Goal: Task Accomplishment & Management: Use online tool/utility

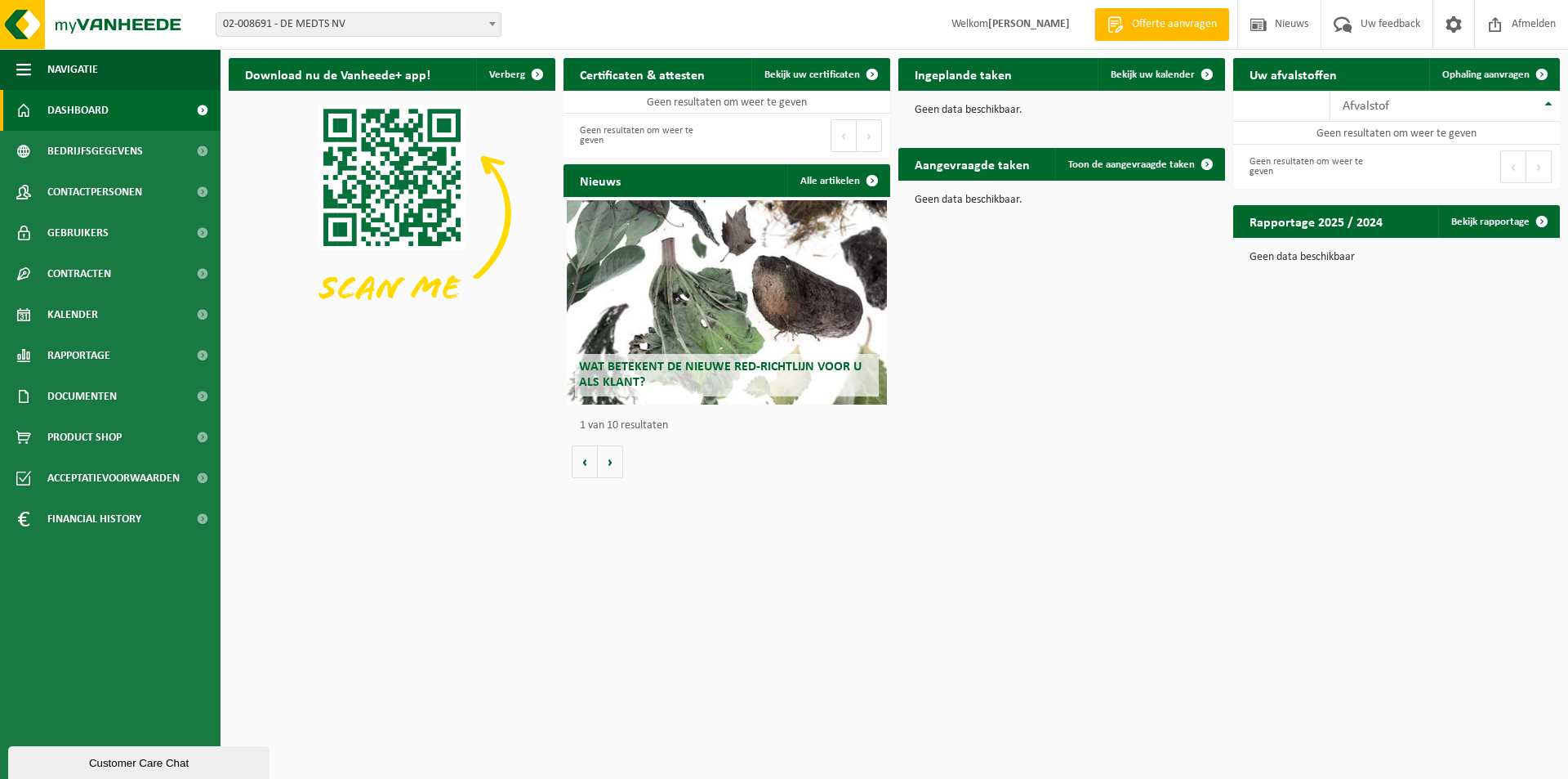
click at [488, 19] on span at bounding box center [492, 24] width 16 height 22
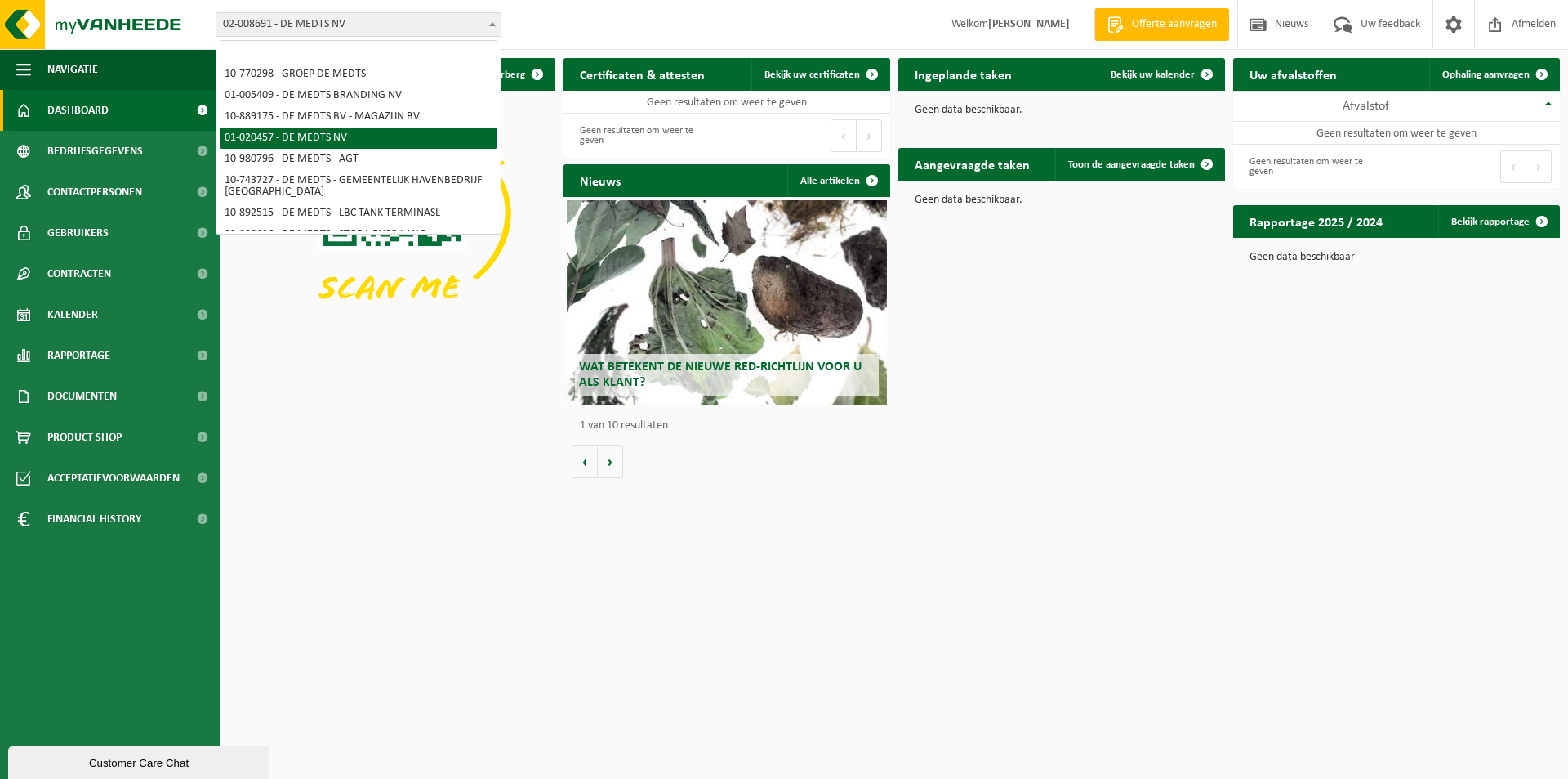
scroll to position [82, 0]
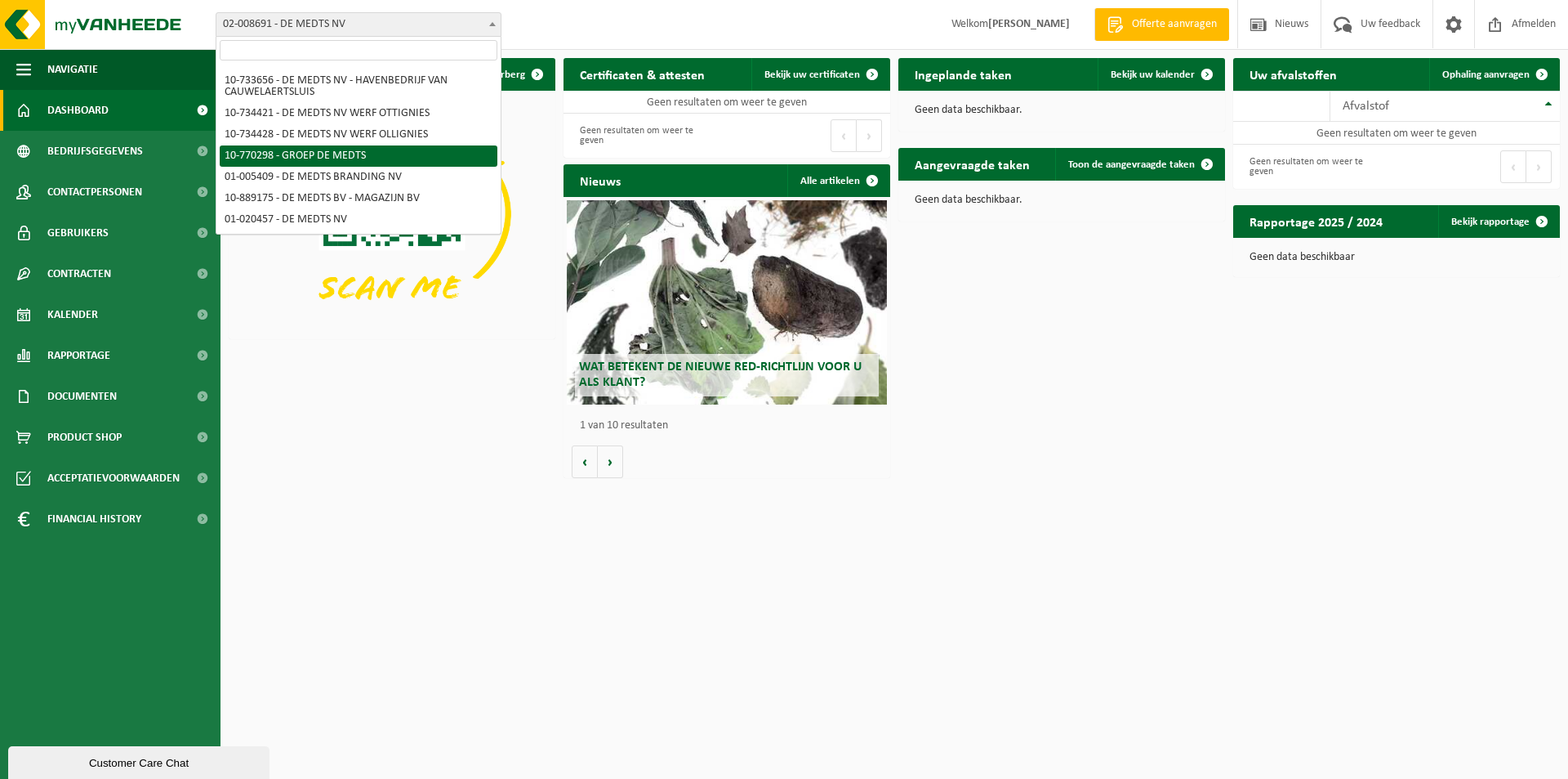
select select "16017"
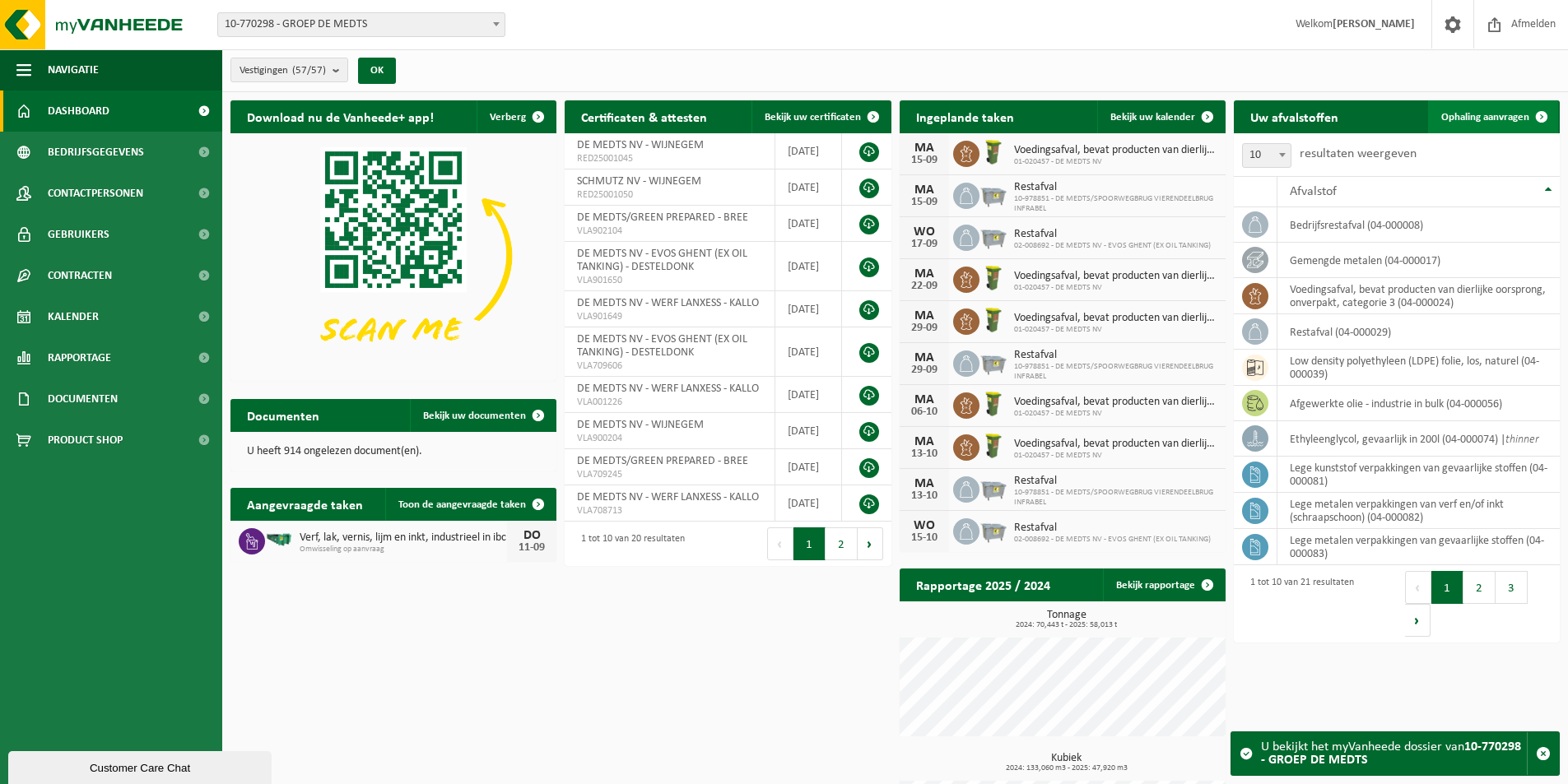
click at [1475, 124] on link "Ophaling aanvragen" at bounding box center [1493, 117] width 130 height 33
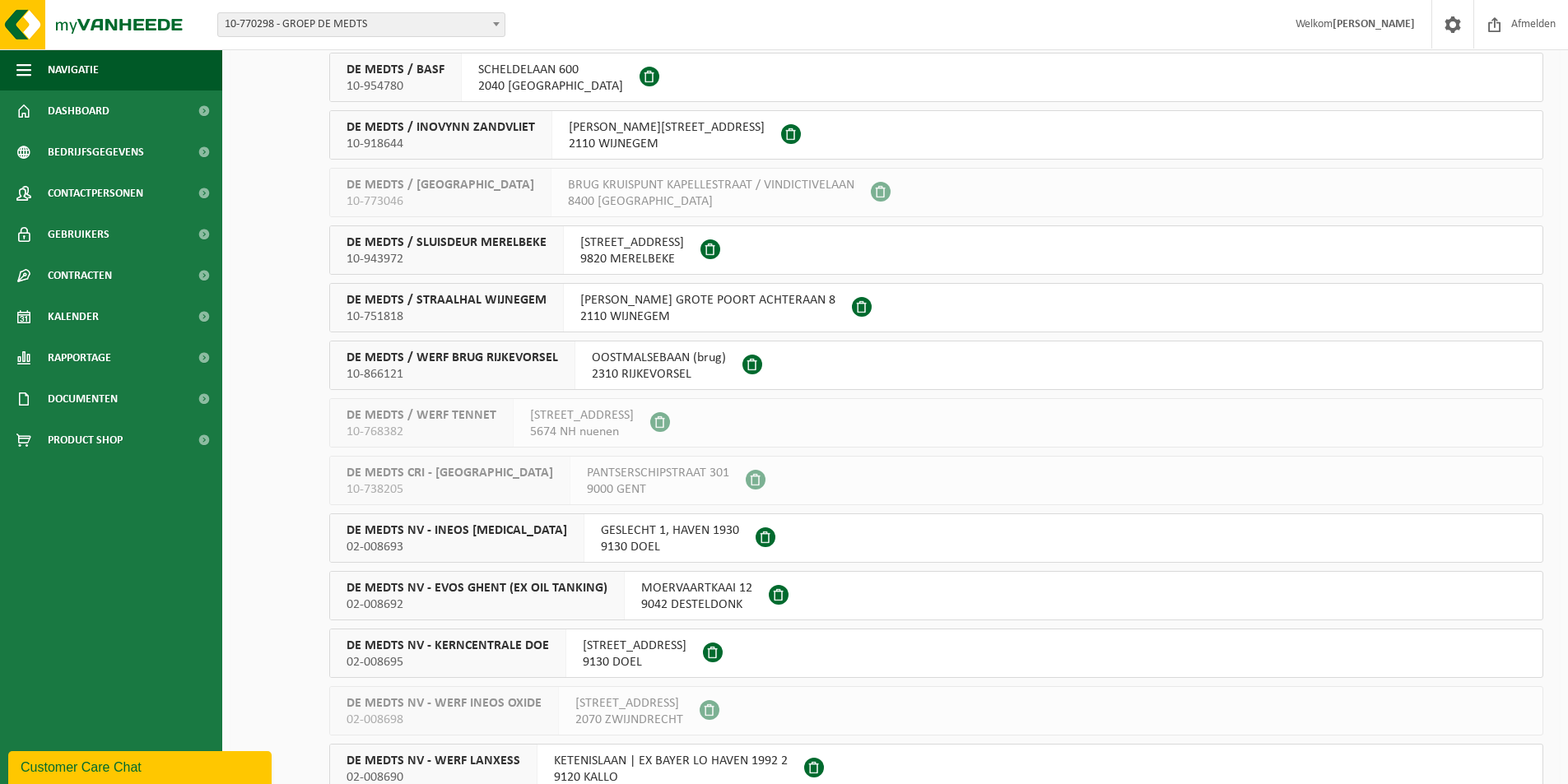
scroll to position [823, 0]
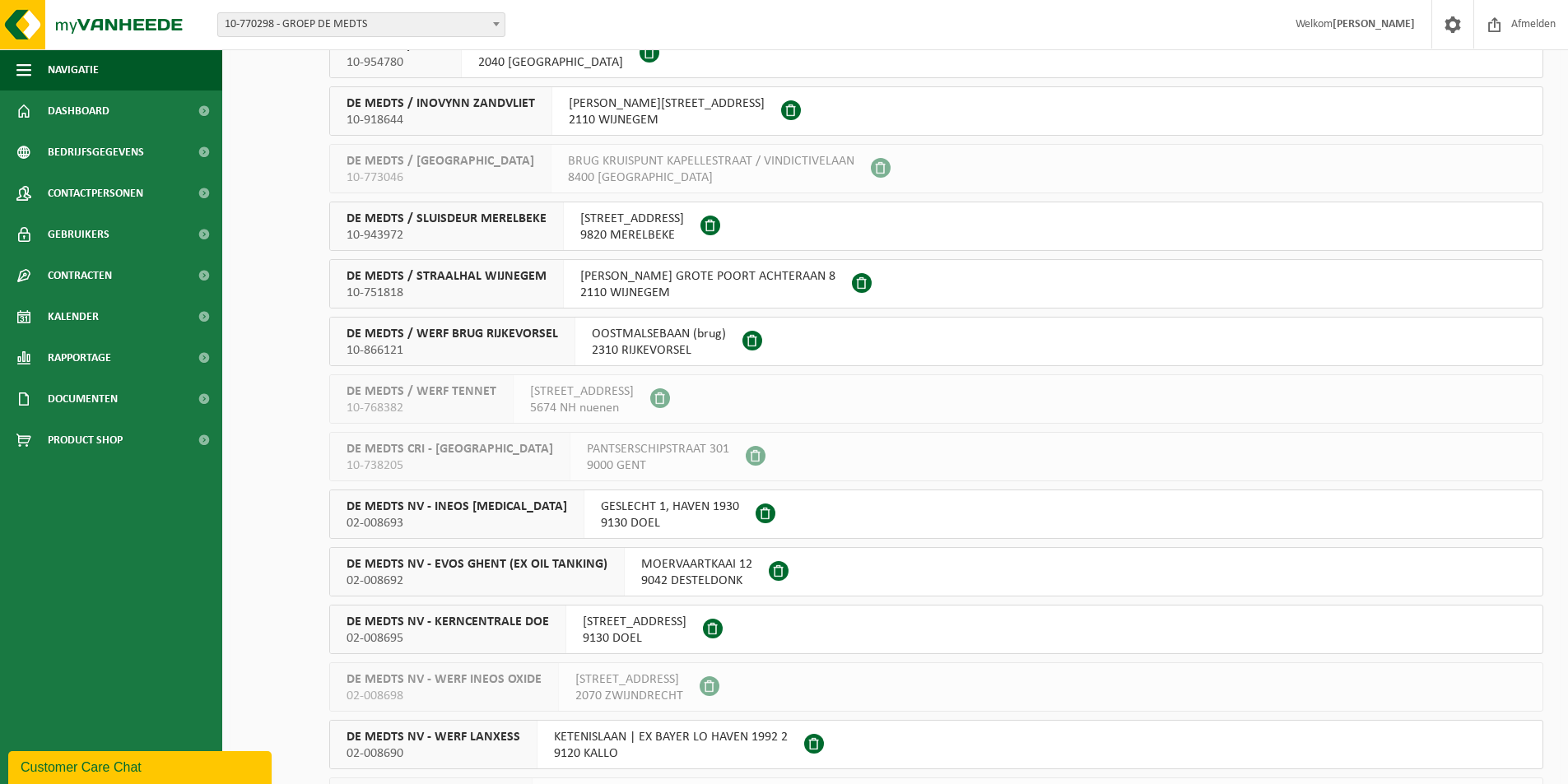
click at [422, 565] on span "DE MEDTS NV - EVOS GHENT (EX OIL TANKING)" at bounding box center [477, 564] width 261 height 16
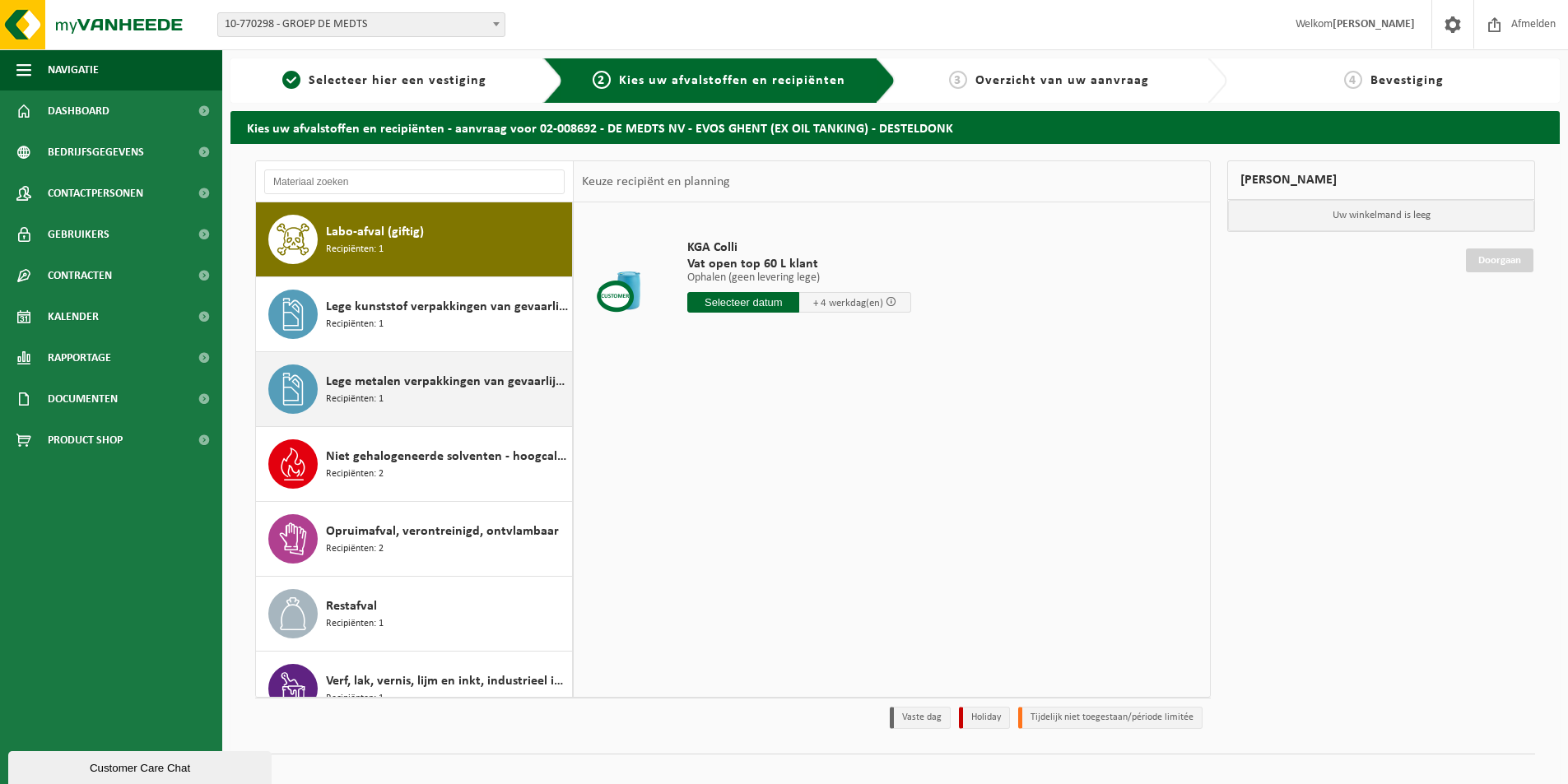
click at [372, 378] on span "Lege metalen verpakkingen van gevaarlijke stoffen" at bounding box center [446, 382] width 242 height 20
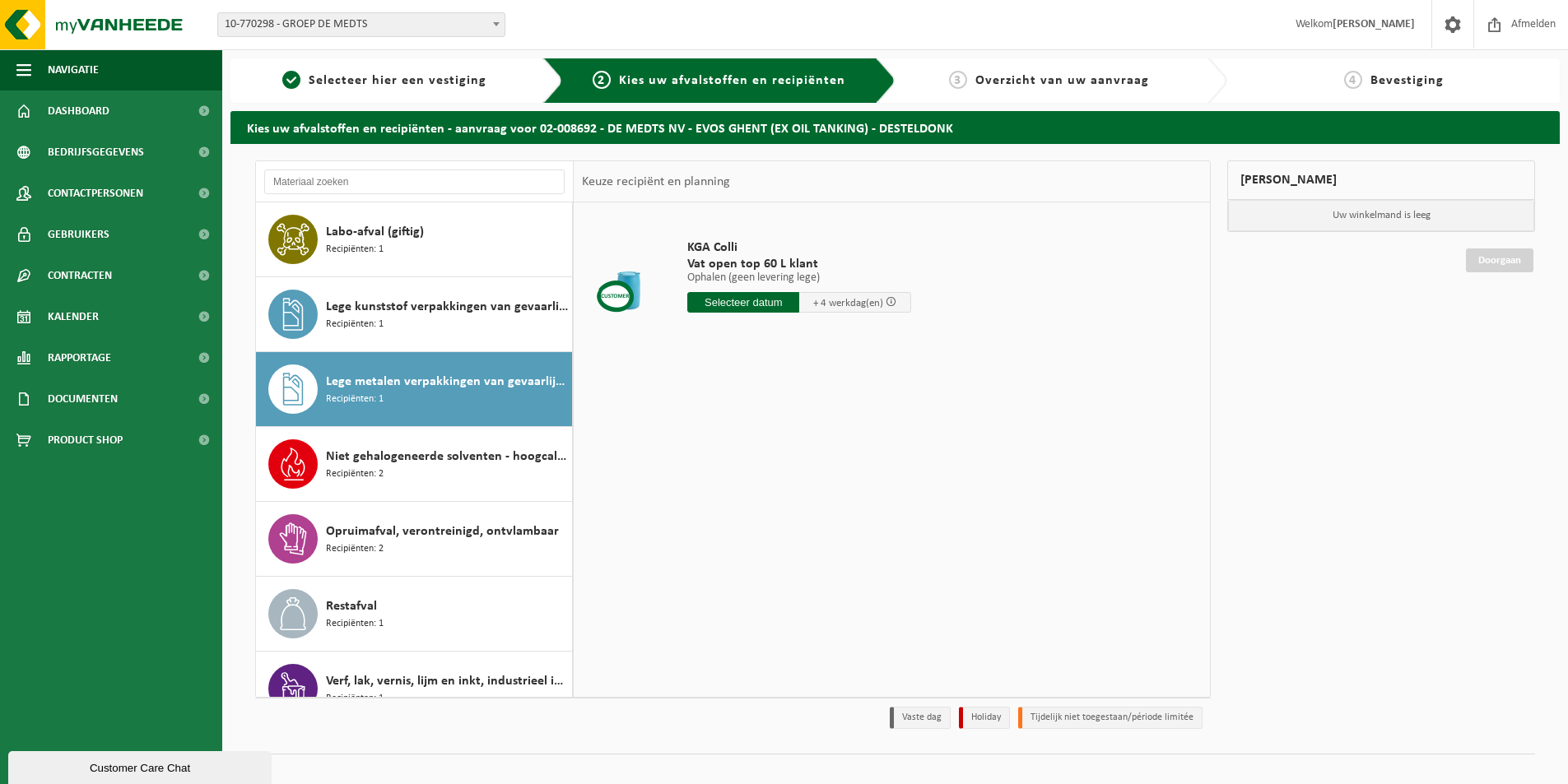
scroll to position [104, 0]
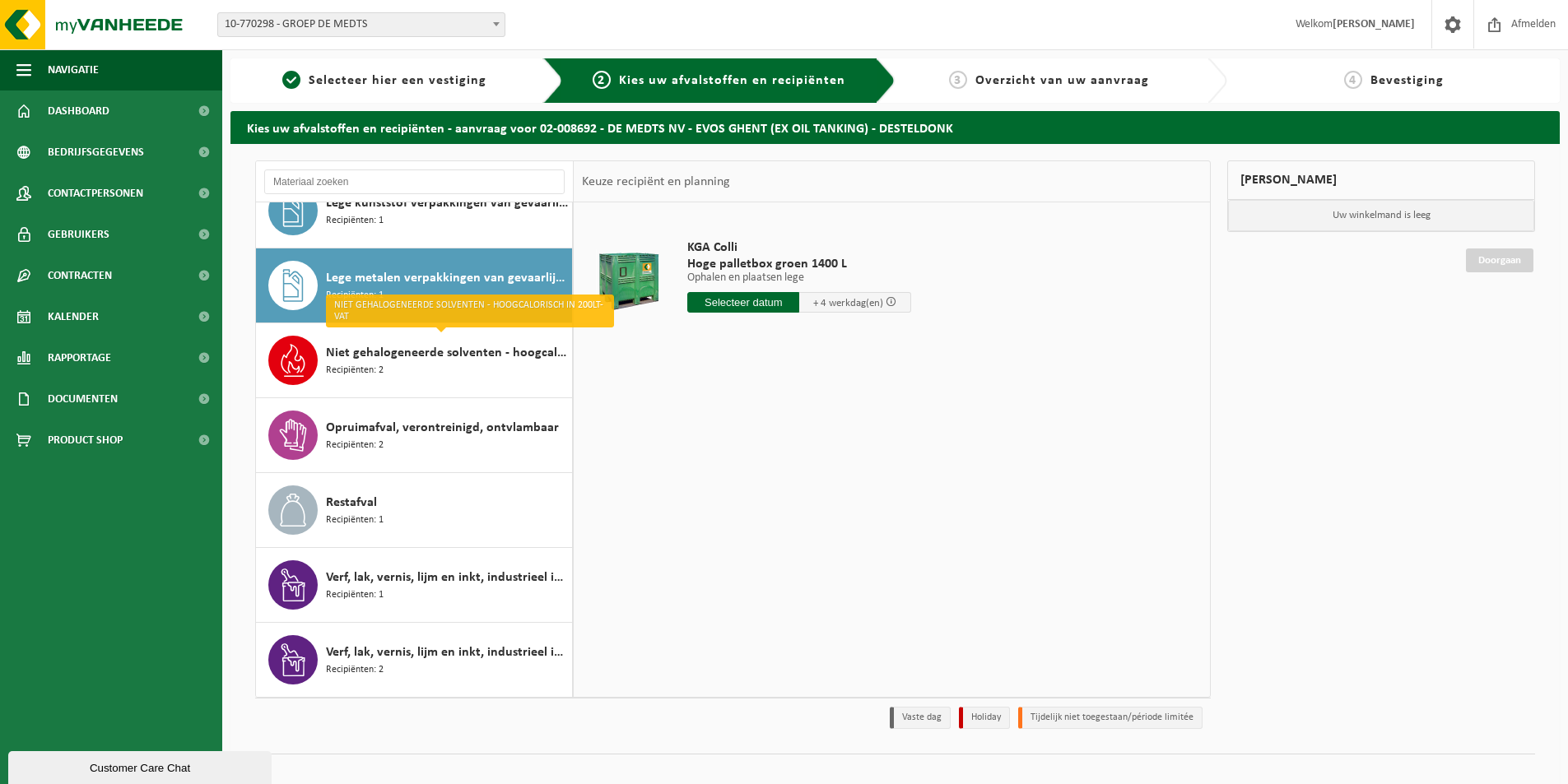
click at [724, 305] on input "text" at bounding box center [744, 302] width 112 height 21
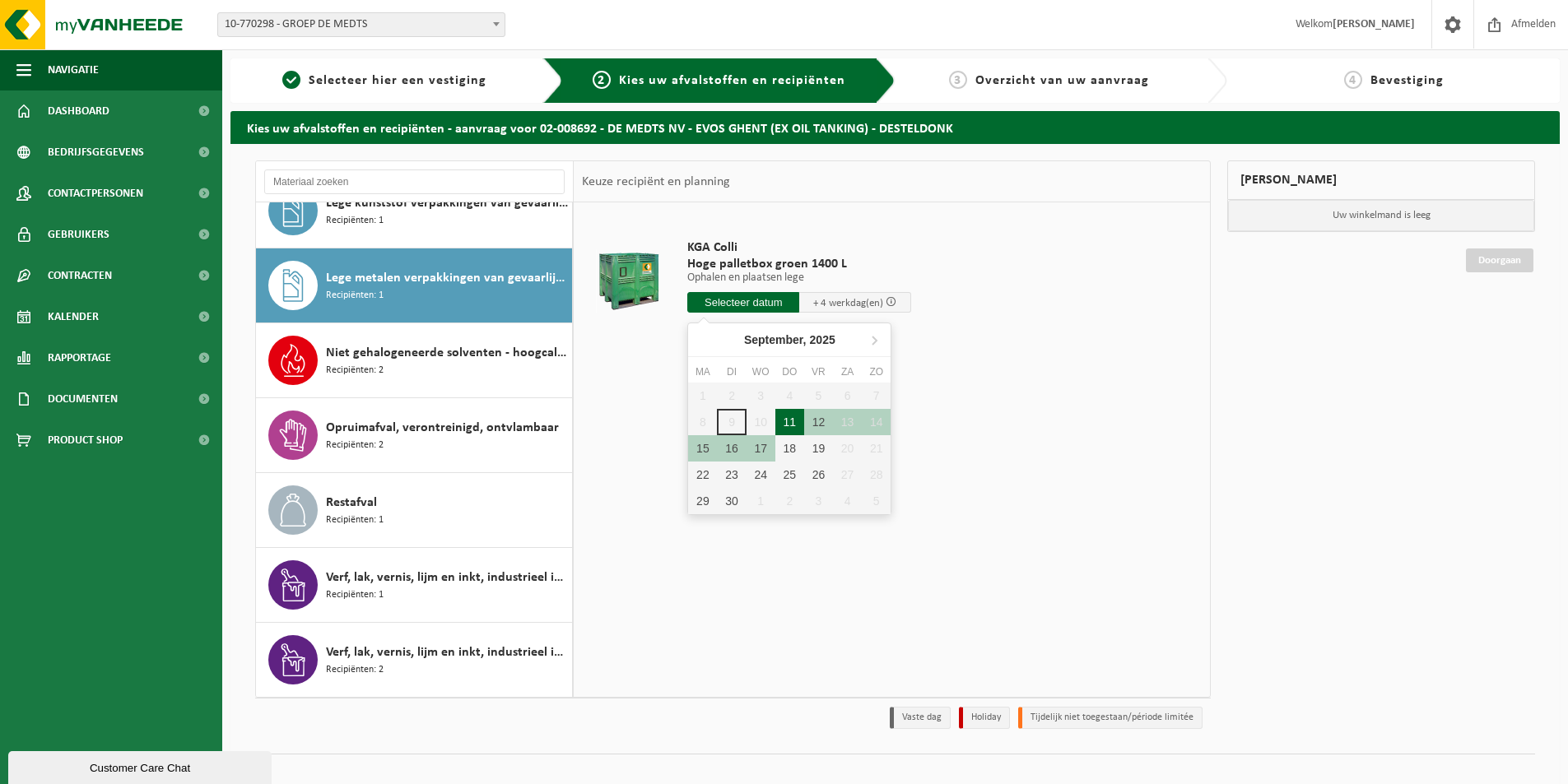
click at [786, 421] on div "11" at bounding box center [790, 421] width 29 height 26
type input "Van 2025-09-11"
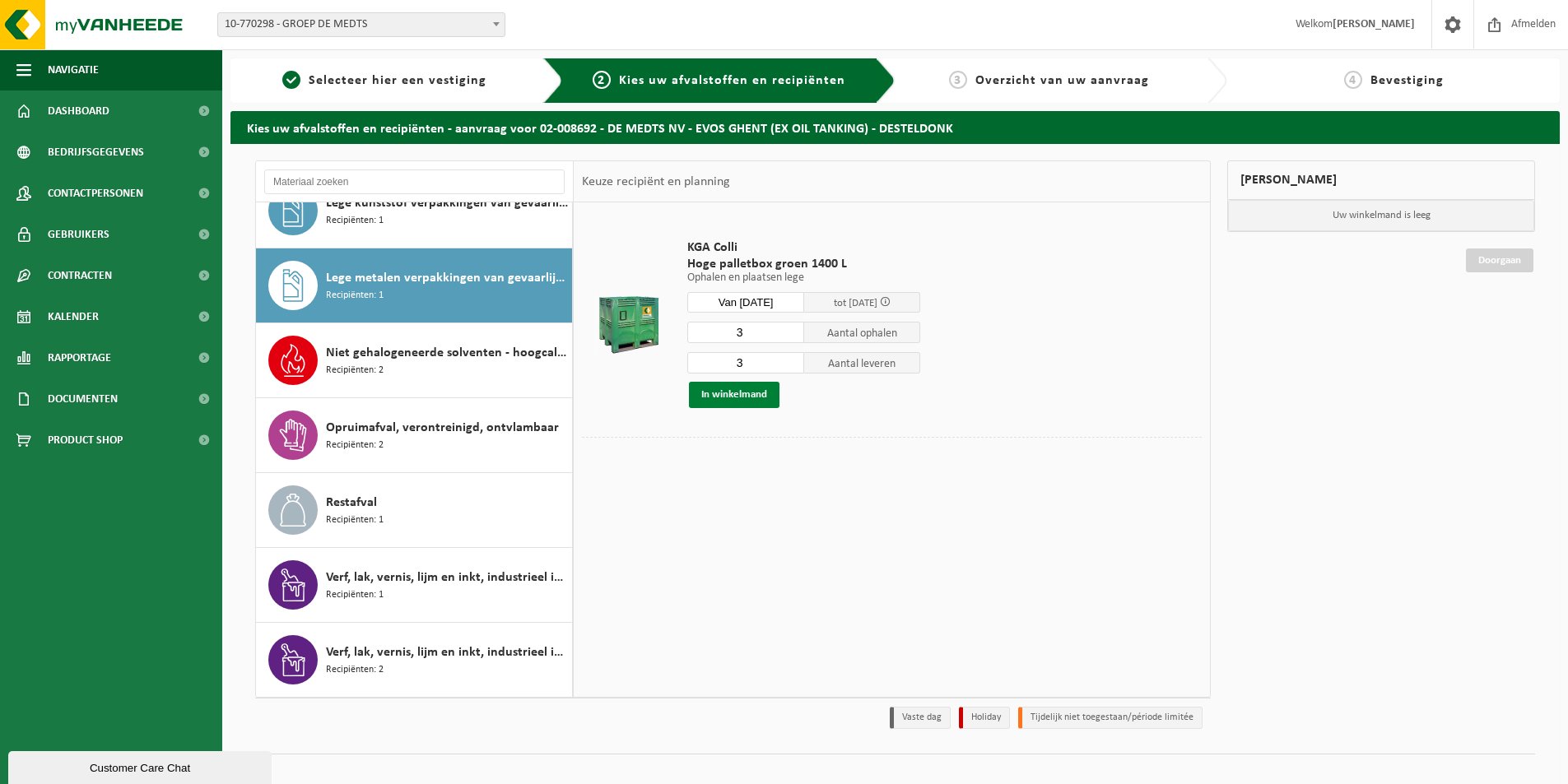
click at [727, 393] on button "In winkelmand" at bounding box center [734, 394] width 90 height 26
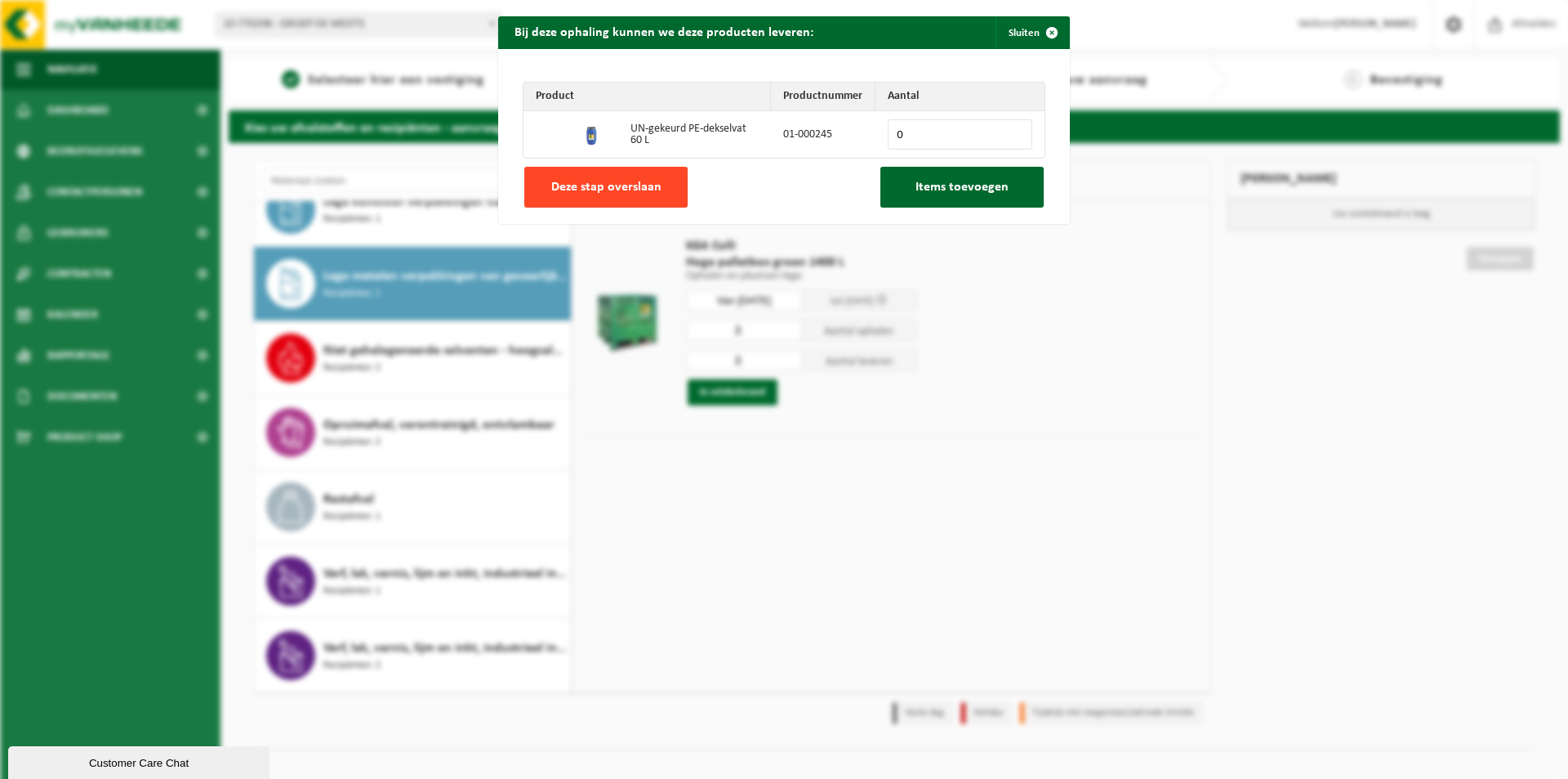
click at [615, 201] on button "Deze stap overslaan" at bounding box center [606, 187] width 163 height 40
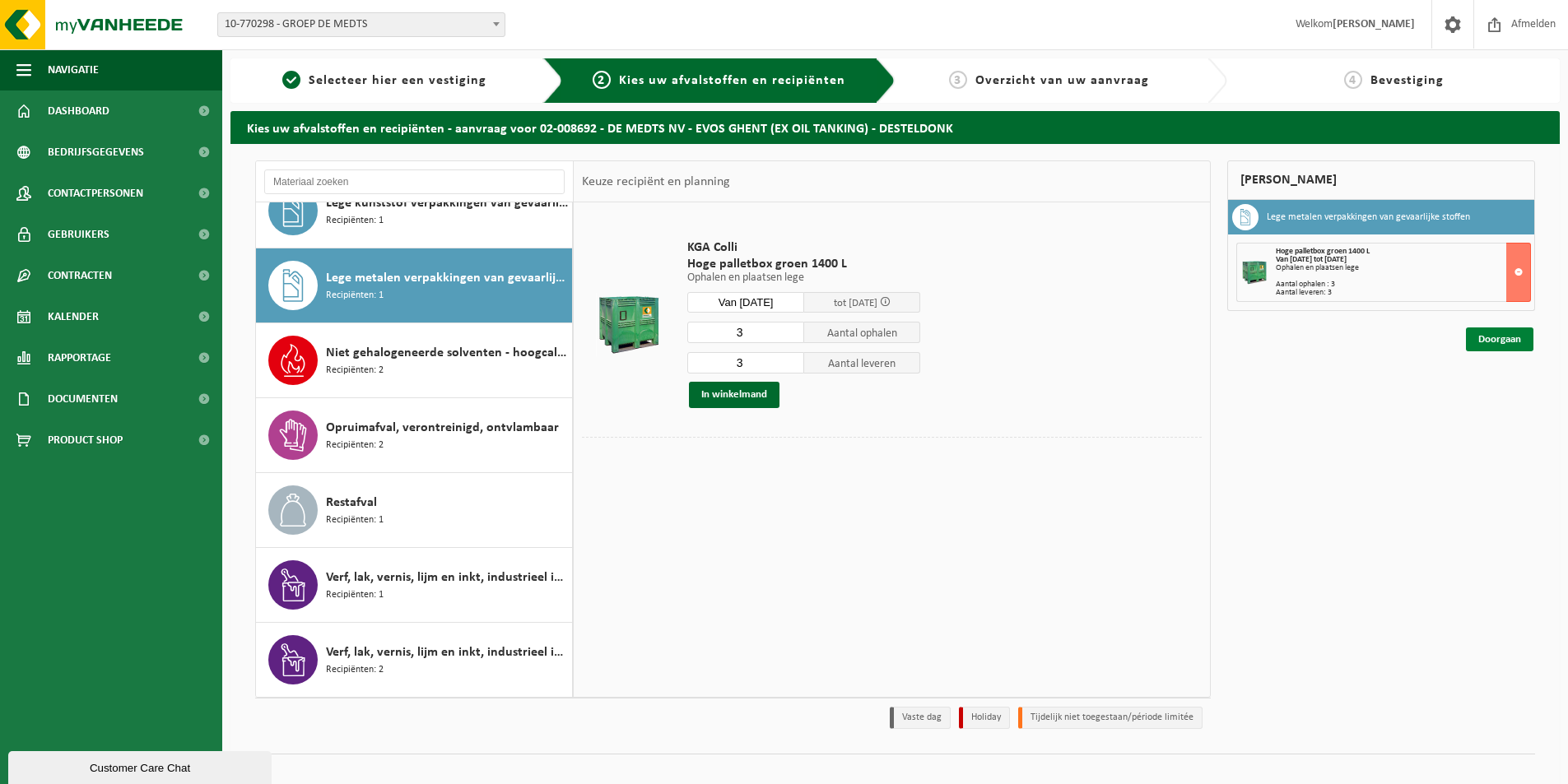
click at [1486, 337] on link "Doorgaan" at bounding box center [1499, 339] width 68 height 24
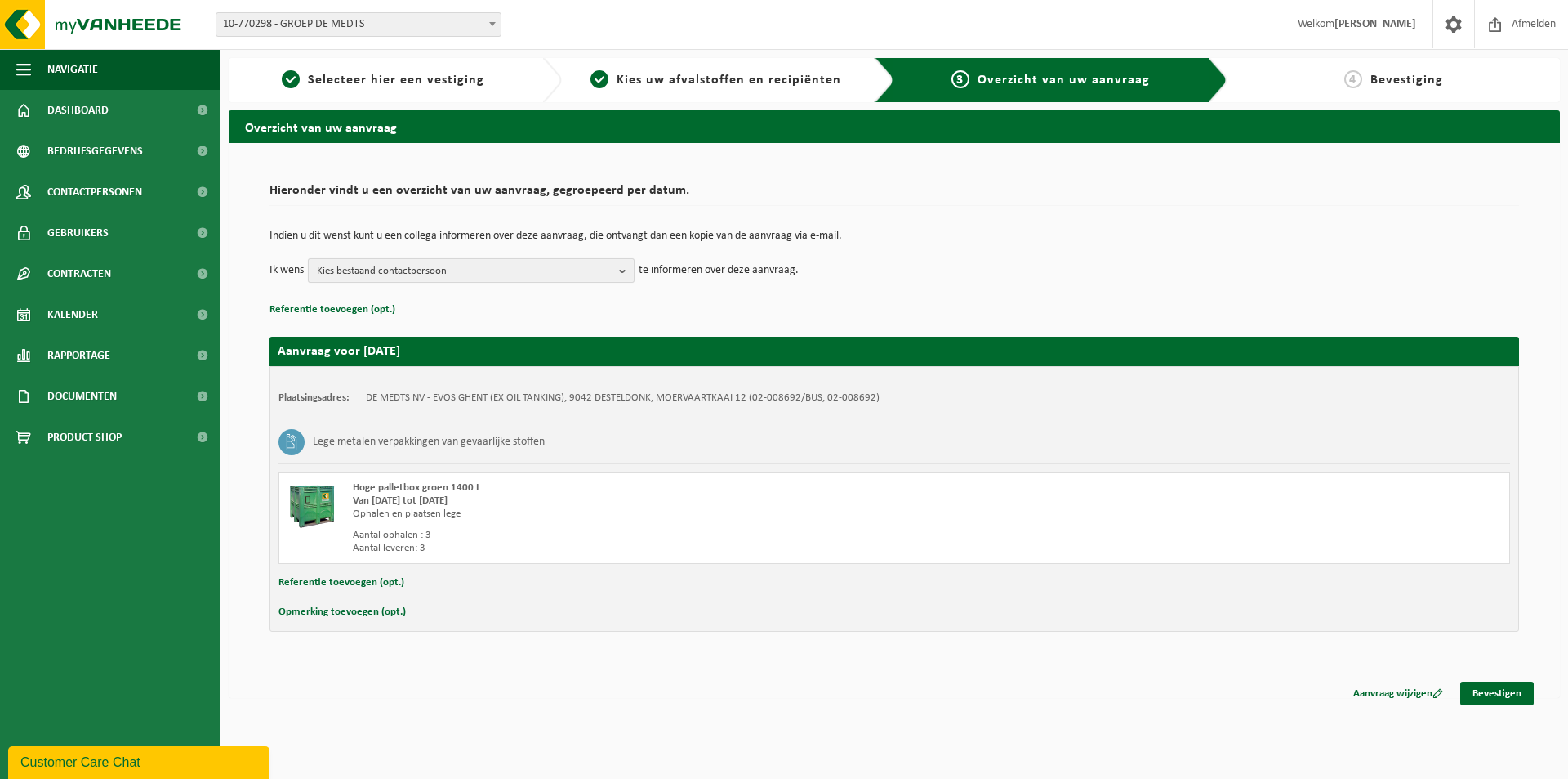
click at [621, 268] on b "button" at bounding box center [626, 270] width 14 height 22
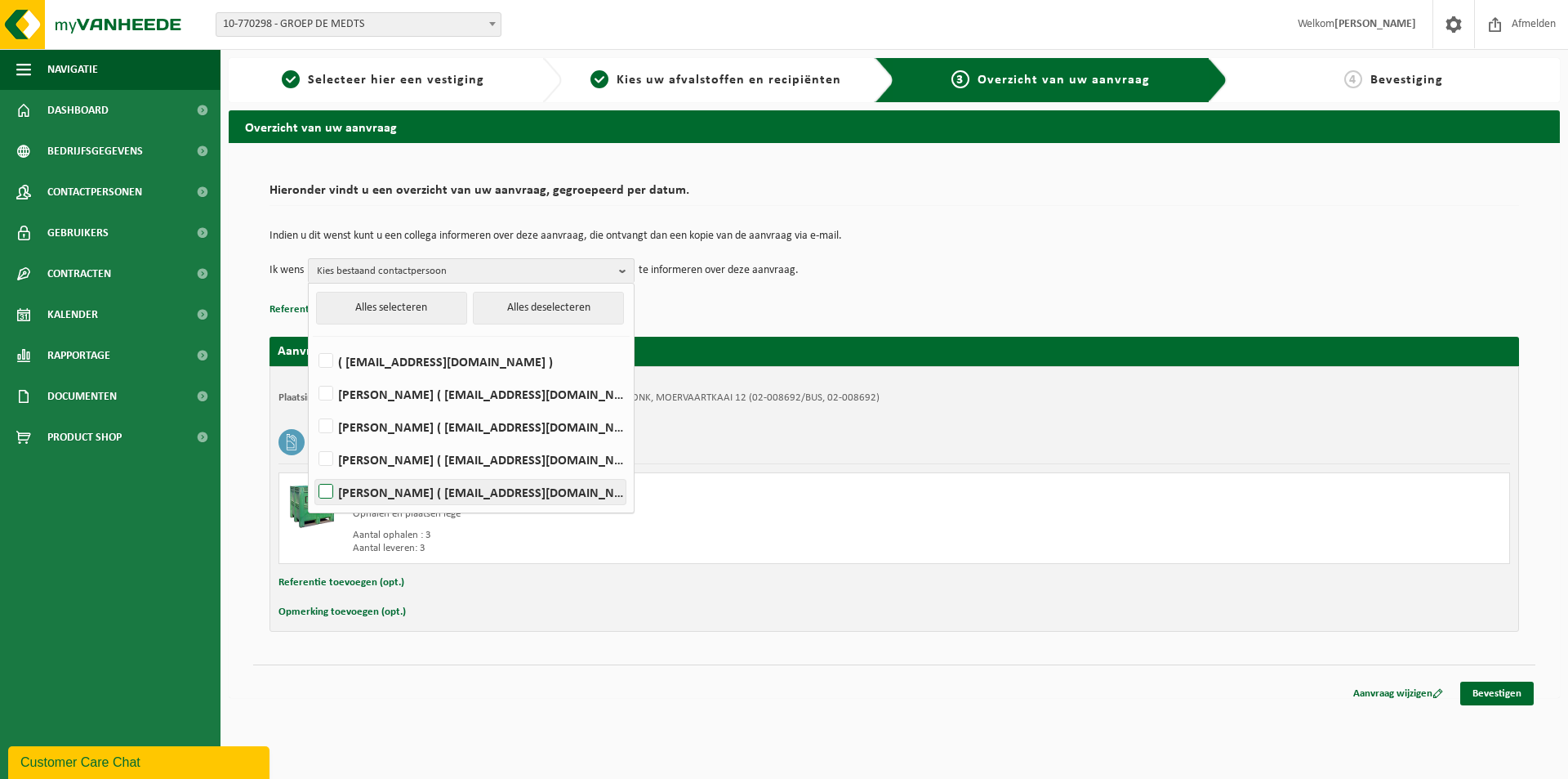
click at [327, 488] on label "[PERSON_NAME] ( [EMAIL_ADDRESS][DOMAIN_NAME] )" at bounding box center [471, 491] width 311 height 24
click at [313, 472] on input "[PERSON_NAME] ( [EMAIL_ADDRESS][DOMAIN_NAME] )" at bounding box center [312, 471] width 1 height 1
checkbox input "true"
click at [783, 504] on div "Van [DATE] tot [DATE]" at bounding box center [656, 500] width 607 height 13
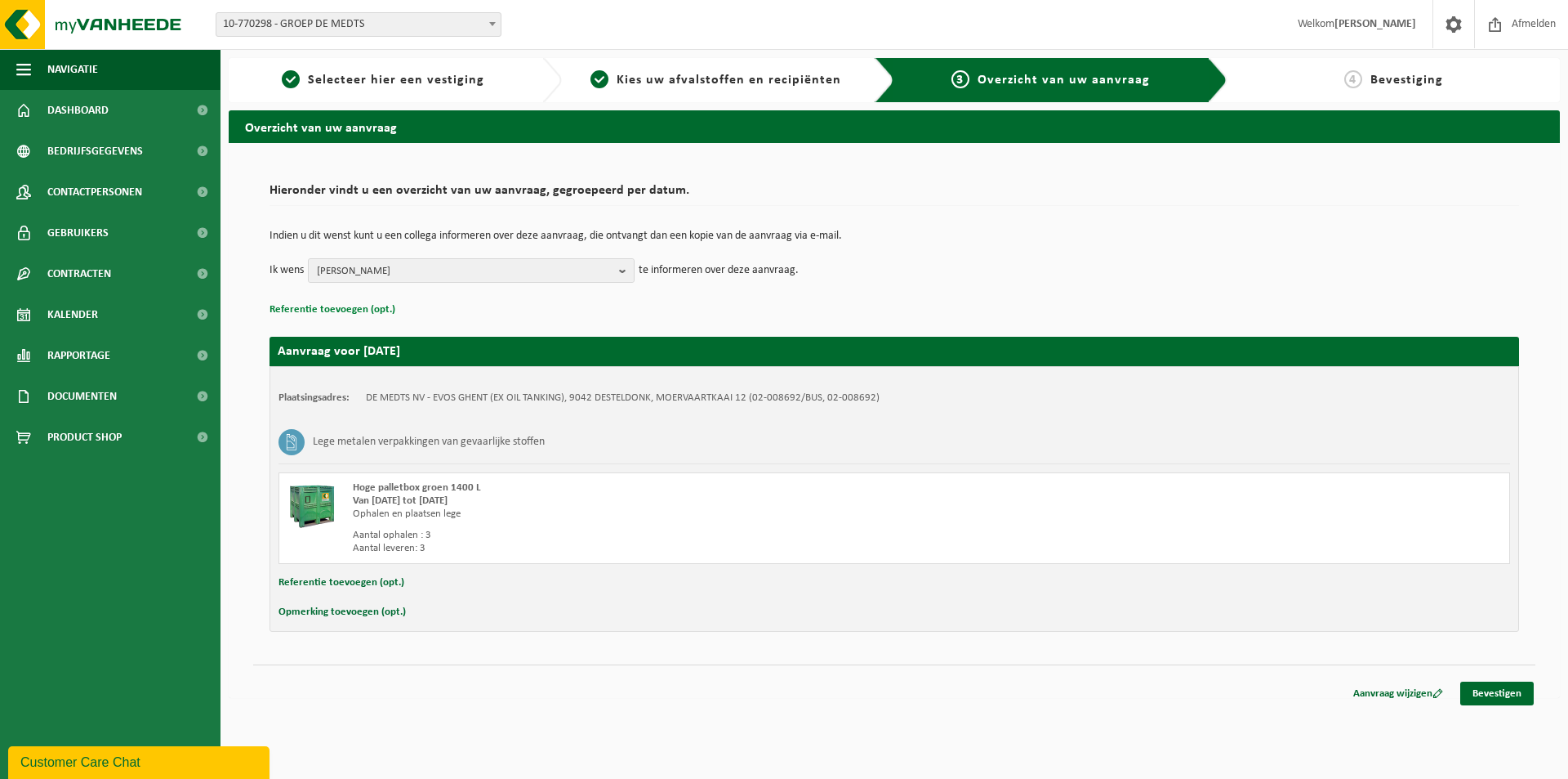
click at [330, 304] on button "Referentie toevoegen (opt.)" at bounding box center [332, 310] width 126 height 22
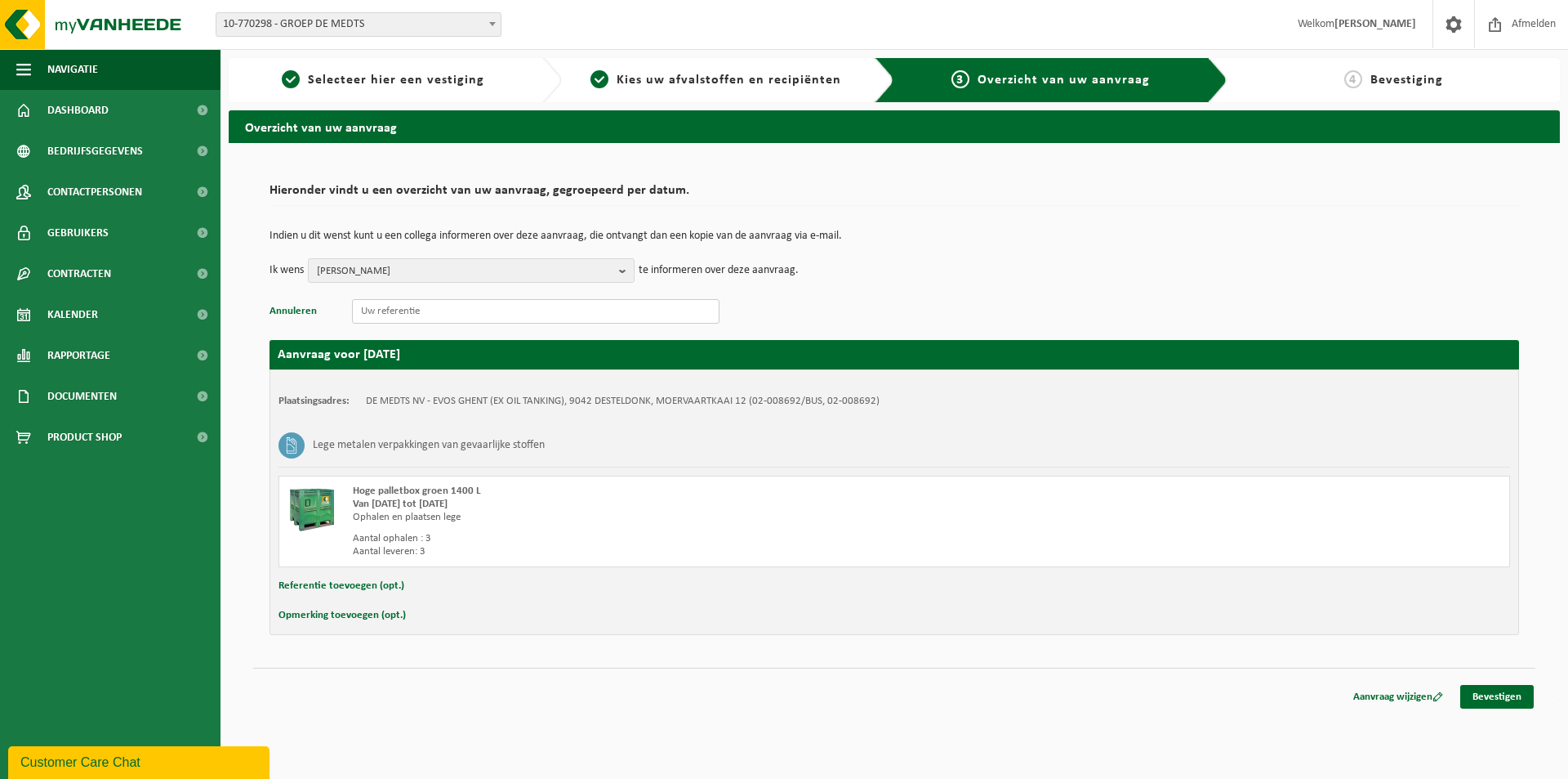
click at [369, 311] on input "text" at bounding box center [535, 311] width 367 height 24
type input "120373-66/4000"
click at [339, 583] on button "Referentie toevoegen (opt.)" at bounding box center [341, 586] width 126 height 22
click at [380, 592] on input "text" at bounding box center [926, 587] width 1135 height 24
type input "120373-66/4000"
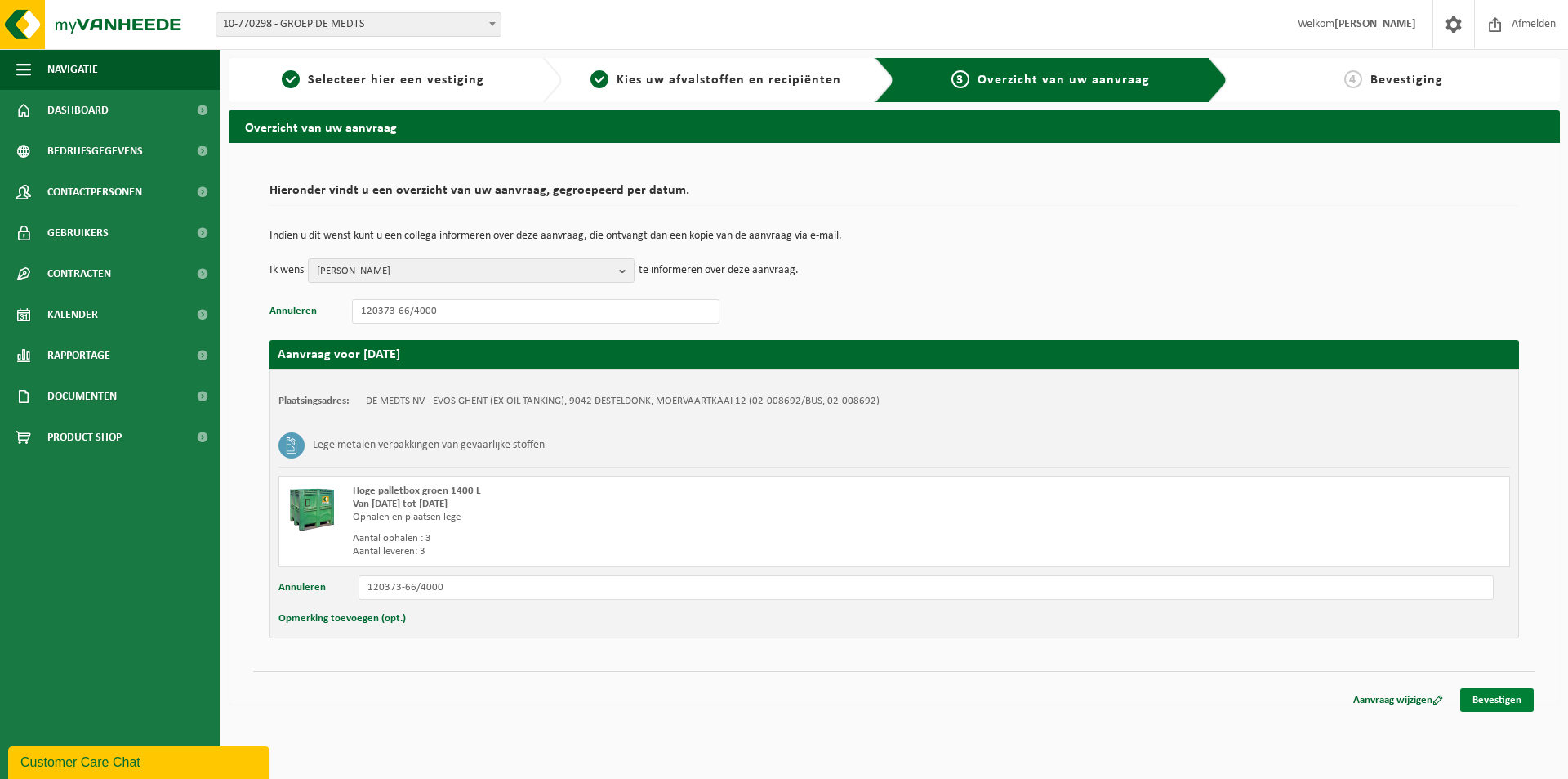
click at [1504, 696] on link "Bevestigen" at bounding box center [1497, 700] width 74 height 23
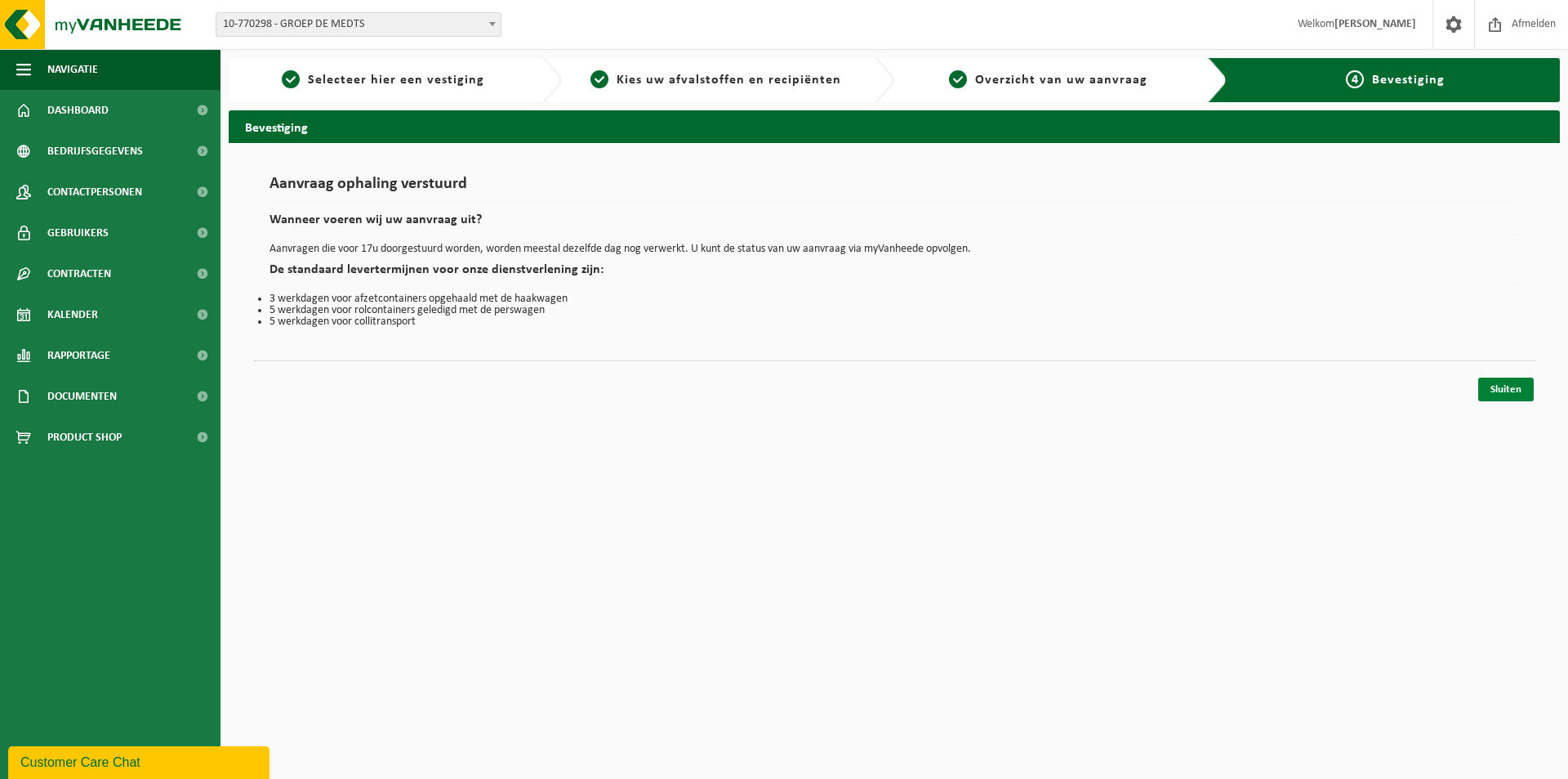
click at [1503, 387] on link "Sluiten" at bounding box center [1506, 389] width 56 height 23
